Goal: Transaction & Acquisition: Purchase product/service

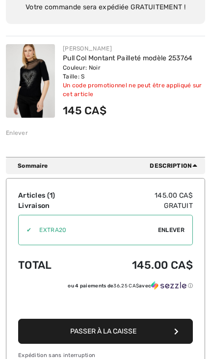
scroll to position [115, 0]
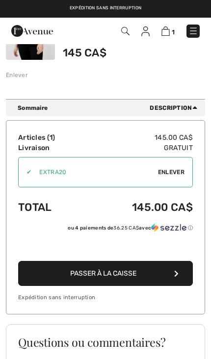
click at [184, 168] on span "Enlever" at bounding box center [171, 172] width 27 height 9
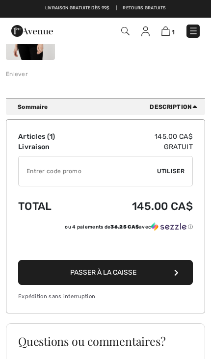
click at [171, 169] on span "Utiliser" at bounding box center [170, 171] width 27 height 9
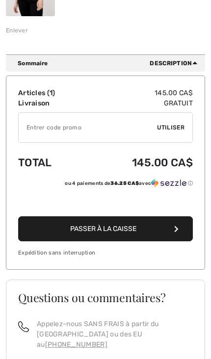
scroll to position [217, 0]
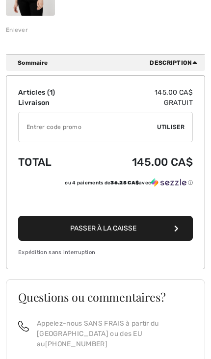
click at [90, 228] on span "Passer à la caisse" at bounding box center [103, 228] width 66 height 8
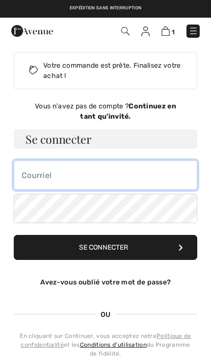
click at [29, 175] on input "email" at bounding box center [106, 175] width 184 height 29
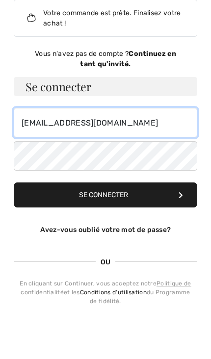
type input "sylviep11@hotmail.ca"
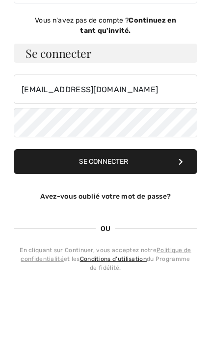
click at [91, 235] on button "Se connecter" at bounding box center [106, 247] width 184 height 25
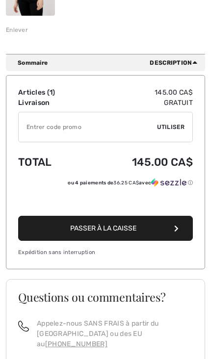
click at [79, 224] on span "Passer à la caisse" at bounding box center [103, 228] width 66 height 8
click at [70, 231] on span "Passer à la caisse" at bounding box center [103, 228] width 66 height 8
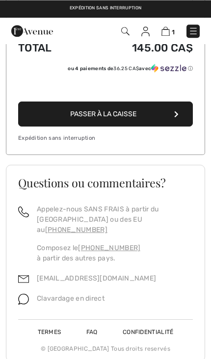
scroll to position [331, 0]
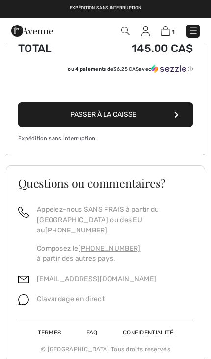
click at [80, 116] on span "Passer à la caisse" at bounding box center [103, 114] width 66 height 8
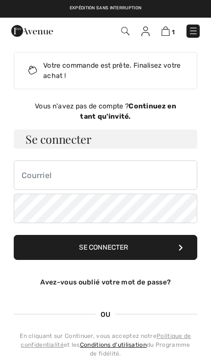
click at [156, 110] on strong "Continuez en tant qu'invité." at bounding box center [128, 111] width 96 height 19
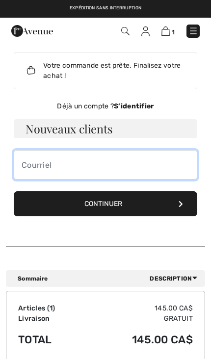
click at [33, 163] on input "email" at bounding box center [106, 164] width 184 height 29
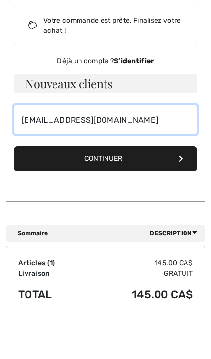
type input "sylviep11@hotmail.ca"
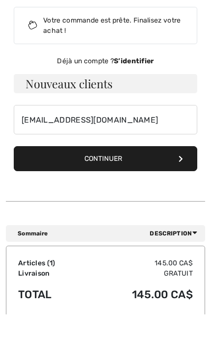
click at [100, 191] on button "Continuer" at bounding box center [106, 203] width 184 height 25
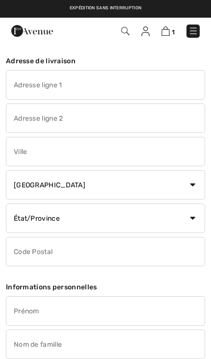
click at [21, 79] on input "text" at bounding box center [105, 84] width 199 height 29
click at [26, 157] on input "text" at bounding box center [105, 151] width 199 height 29
type input "[STREET_ADDRESS]"
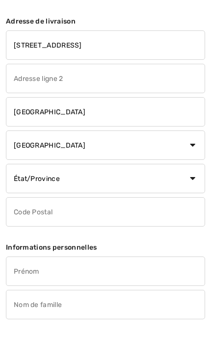
click at [200, 170] on select "Pays Canada États-Unis Afghanistan Afrique du Sud Aland Albanie Algérie Allemag…" at bounding box center [105, 184] width 199 height 29
type input "Quebec"
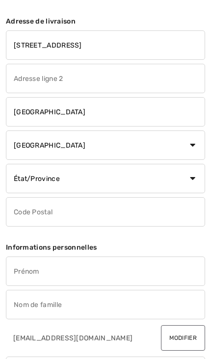
click at [192, 177] on select "État/Province Alberta Colombie-Britannique Ile-du-Prince-Edward Manitoba Nouvea…" at bounding box center [105, 178] width 199 height 29
select select "QC"
click at [28, 218] on input "text" at bounding box center [105, 211] width 199 height 29
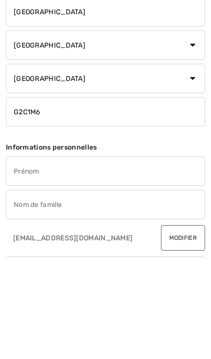
type input "G2C1M6"
click at [27, 257] on input "text" at bounding box center [105, 271] width 199 height 29
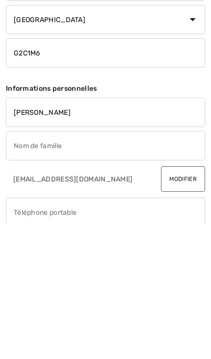
click at [24, 267] on input "text" at bounding box center [105, 281] width 199 height 29
type input "Sylvie"
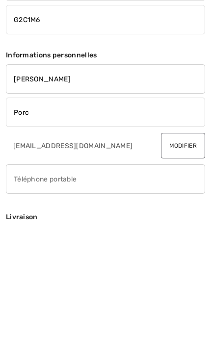
click at [23, 300] on input "phone" at bounding box center [105, 314] width 199 height 29
type input "Porc"
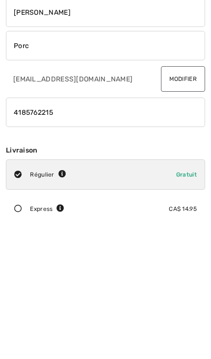
type input "4185762215"
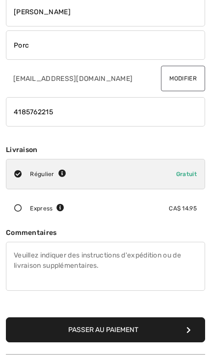
click at [82, 324] on button "Passer au paiement" at bounding box center [105, 330] width 199 height 25
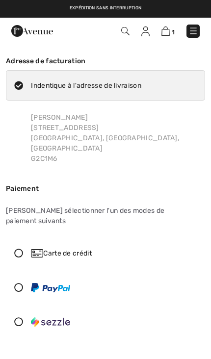
click at [25, 273] on div at bounding box center [101, 287] width 190 height 29
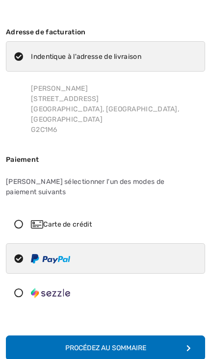
scroll to position [31, 0]
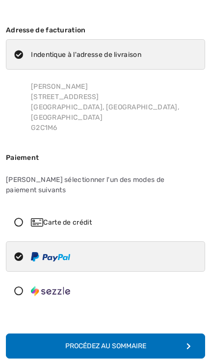
click at [104, 341] on div "Procédez au sommaire" at bounding box center [105, 346] width 81 height 10
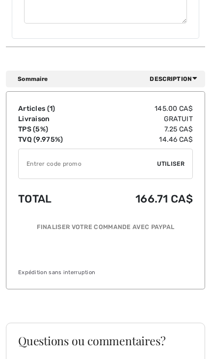
scroll to position [928, 0]
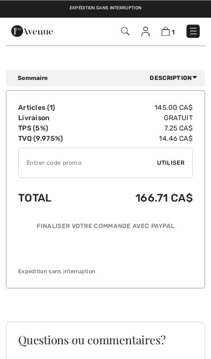
scroll to position [929, 0]
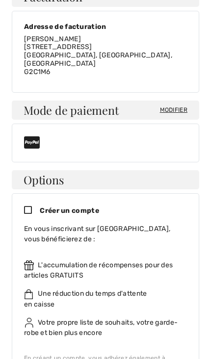
scroll to position [334, 0]
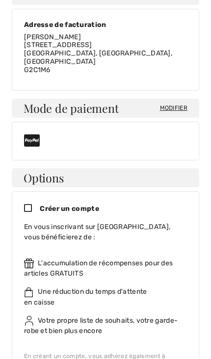
click at [30, 204] on icon at bounding box center [32, 209] width 16 height 10
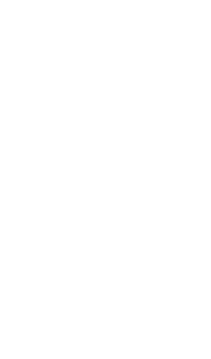
scroll to position [0, 0]
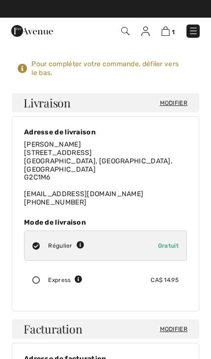
click at [168, 28] on img at bounding box center [166, 31] width 8 height 9
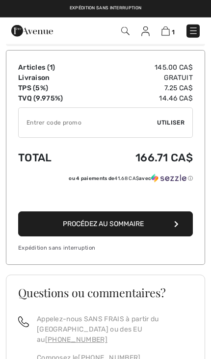
scroll to position [243, 0]
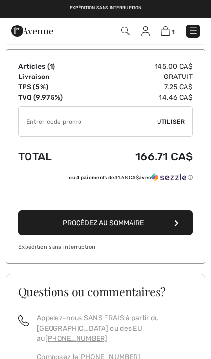
click at [91, 216] on button "Procédez au sommaire" at bounding box center [105, 223] width 175 height 25
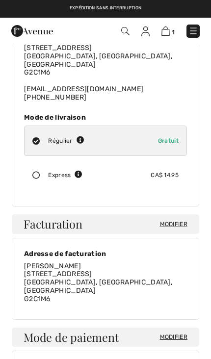
scroll to position [51, 0]
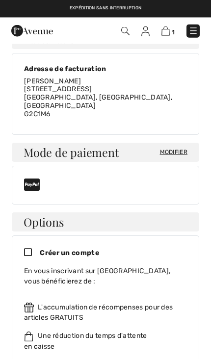
scroll to position [278, 0]
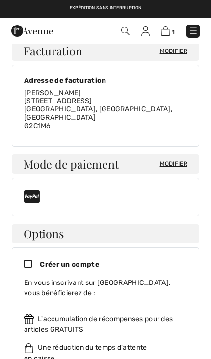
click at [175, 160] on span "Modifier" at bounding box center [173, 164] width 27 height 9
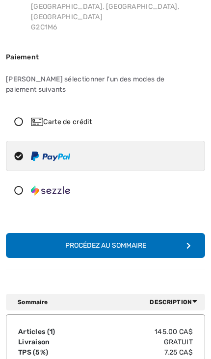
click at [25, 117] on icon at bounding box center [18, 121] width 25 height 9
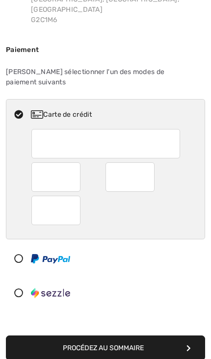
scroll to position [139, 0]
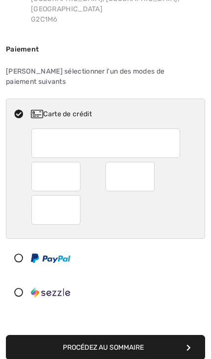
click at [149, 162] on div at bounding box center [130, 176] width 49 height 29
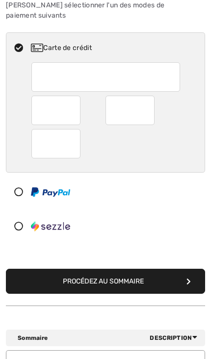
scroll to position [206, 0]
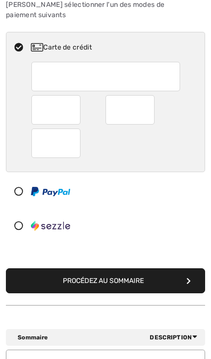
click at [97, 269] on button "Procédez au sommaire" at bounding box center [105, 281] width 199 height 25
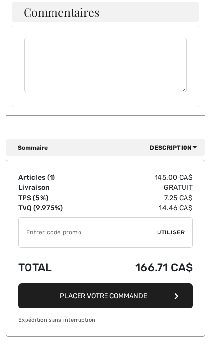
scroll to position [853, 0]
click at [95, 284] on button "Placer votre commande" at bounding box center [105, 296] width 175 height 25
